Goal: Find specific fact

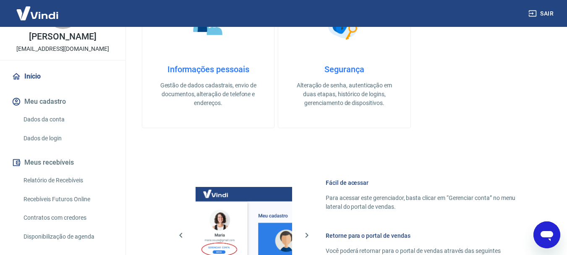
scroll to position [87, 0]
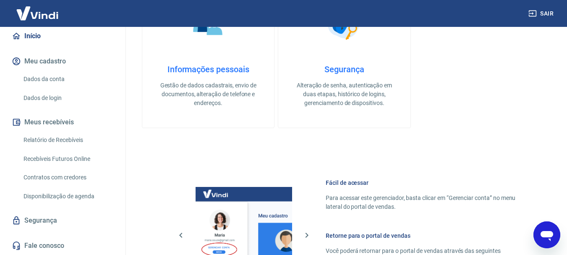
click at [71, 144] on link "Relatório de Recebíveis" at bounding box center [67, 139] width 95 height 17
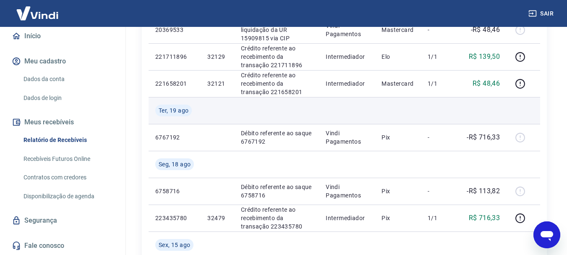
scroll to position [210, 0]
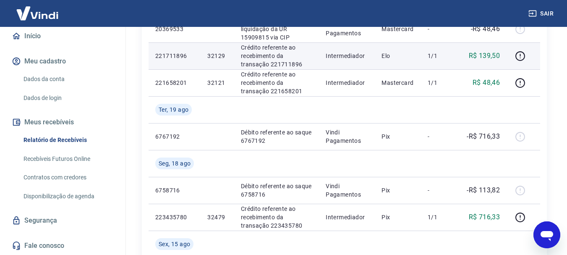
click at [214, 60] on td "32129" at bounding box center [217, 55] width 33 height 27
click at [212, 55] on p "32129" at bounding box center [217, 56] width 20 height 8
copy p "32129"
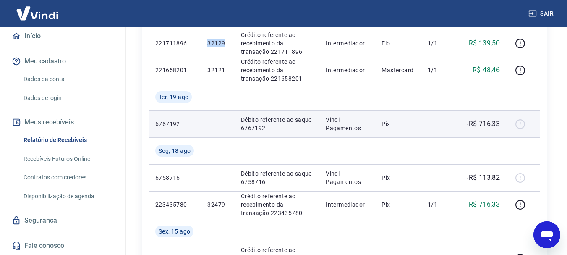
scroll to position [168, 0]
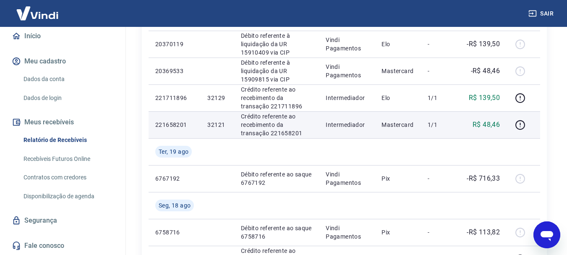
click at [213, 128] on p "32121" at bounding box center [217, 125] width 20 height 8
copy p "32121"
